Goal: Task Accomplishment & Management: Use online tool/utility

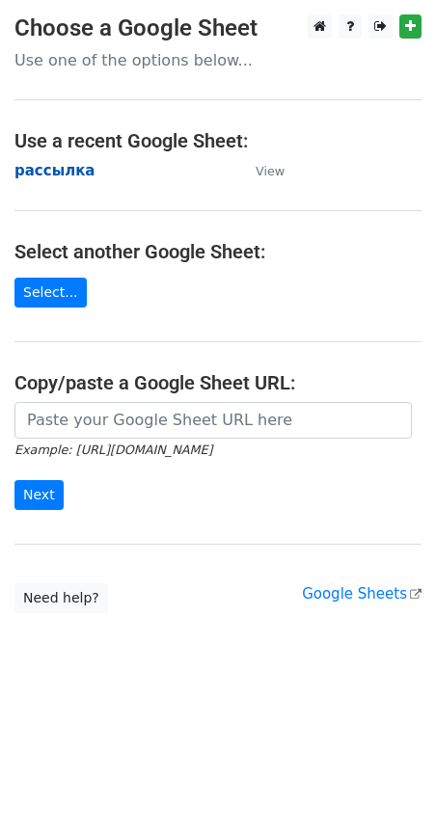
click at [41, 172] on strong "рассылка" at bounding box center [54, 170] width 81 height 17
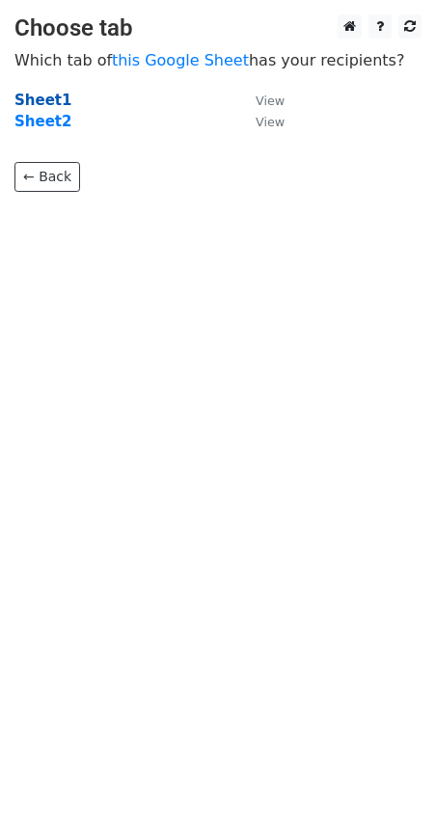
click at [57, 95] on strong "Sheet1" at bounding box center [42, 100] width 57 height 17
